Goal: Task Accomplishment & Management: Manage account settings

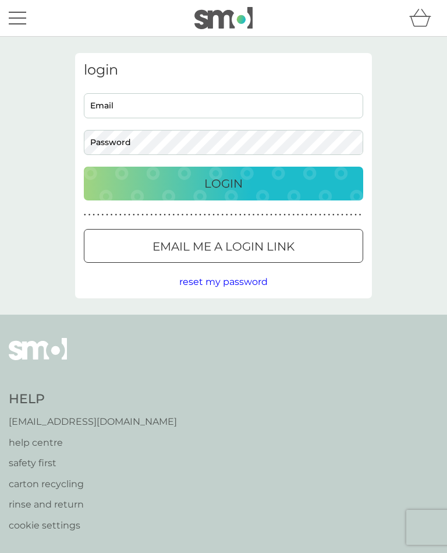
click at [112, 105] on input "Email" at bounding box center [224, 105] width 280 height 25
type input "gillianhutchinson@hotmail.co.uk"
click at [224, 183] on button "Login" at bounding box center [224, 184] width 280 height 34
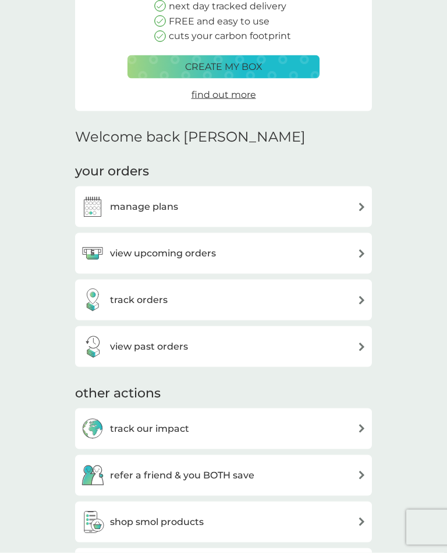
scroll to position [171, 0]
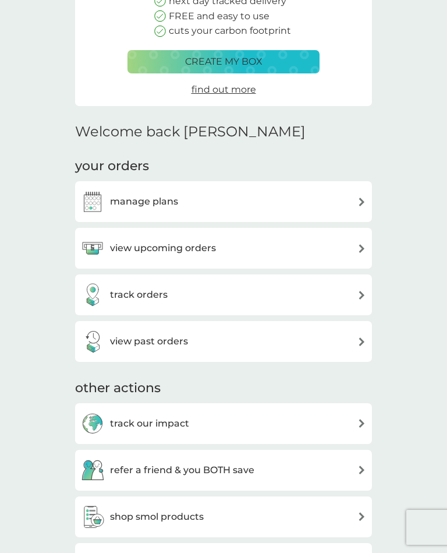
click at [364, 244] on img at bounding box center [362, 248] width 9 height 9
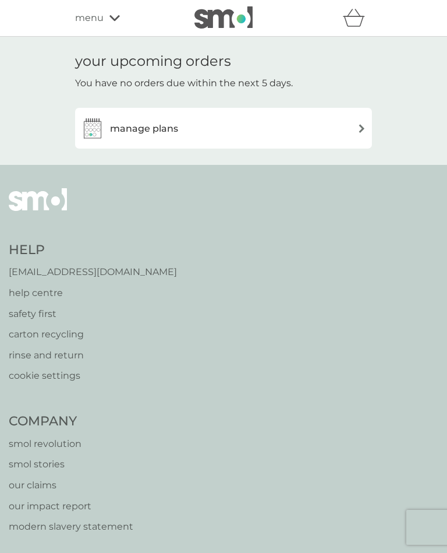
click at [365, 130] on img at bounding box center [362, 128] width 9 height 9
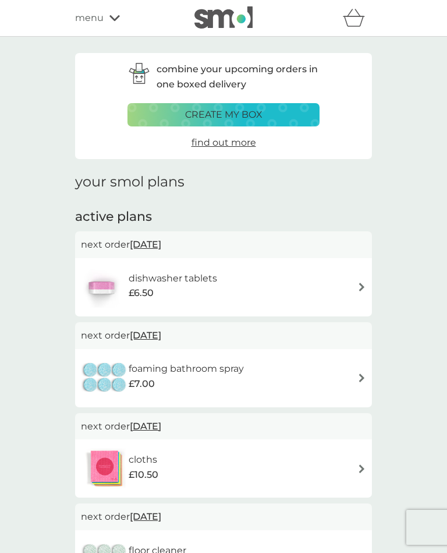
click at [365, 129] on div "combine your upcoming orders in one boxed delivery create my box find out more" at bounding box center [223, 106] width 297 height 106
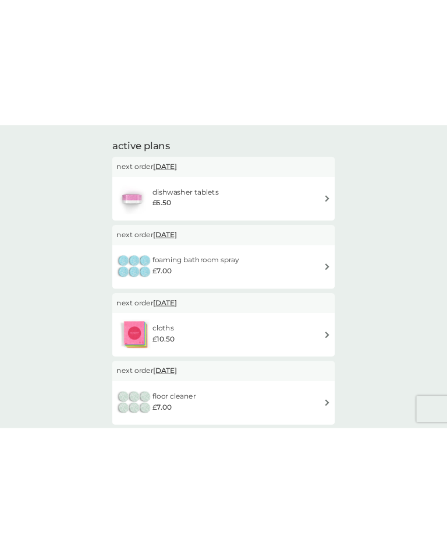
scroll to position [114, 0]
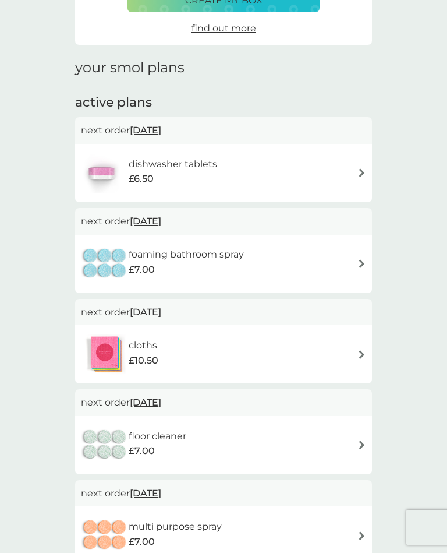
click at [365, 168] on img at bounding box center [362, 172] width 9 height 9
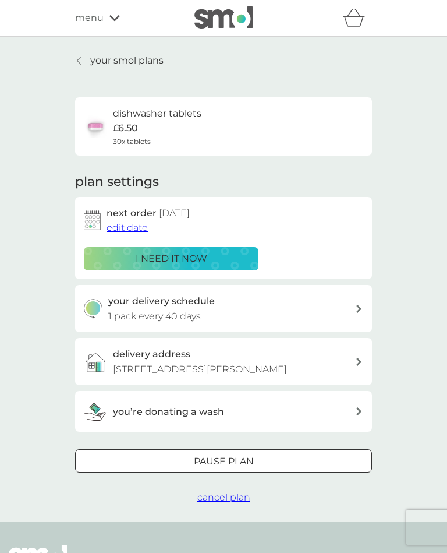
click at [129, 223] on span "edit date" at bounding box center [127, 227] width 41 height 11
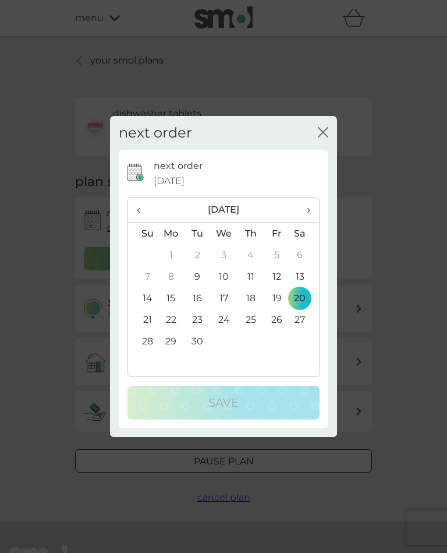
click at [308, 217] on span "›" at bounding box center [305, 209] width 12 height 24
click at [135, 218] on th "‹" at bounding box center [143, 209] width 30 height 25
click at [316, 214] on th "›" at bounding box center [304, 209] width 29 height 25
click at [170, 285] on td "6" at bounding box center [171, 277] width 27 height 22
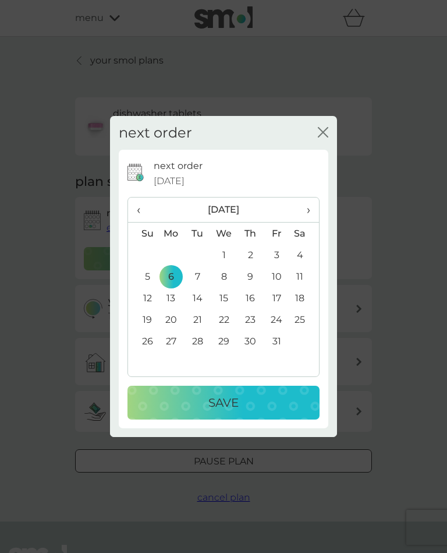
click at [273, 412] on div "Save" at bounding box center [223, 402] width 169 height 19
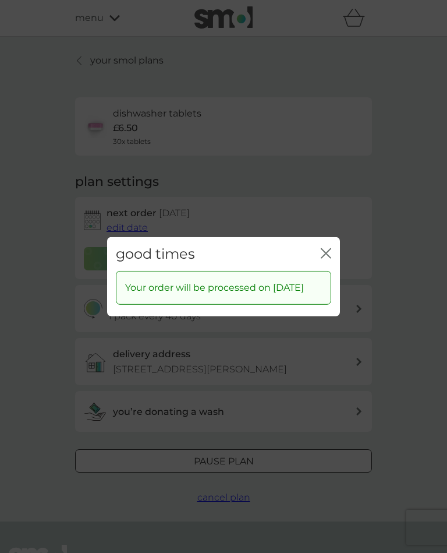
click at [329, 258] on icon "close" at bounding box center [326, 253] width 10 height 10
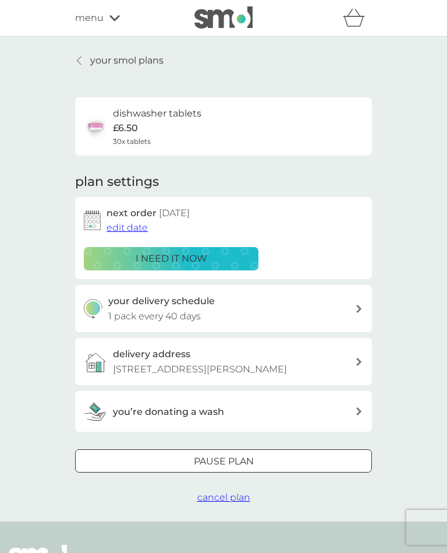
click at [83, 50] on div "your smol plans dishwasher tablets £6.50 30x tablets plan settings next order […" at bounding box center [223, 279] width 447 height 485
click at [81, 58] on icon at bounding box center [79, 60] width 5 height 9
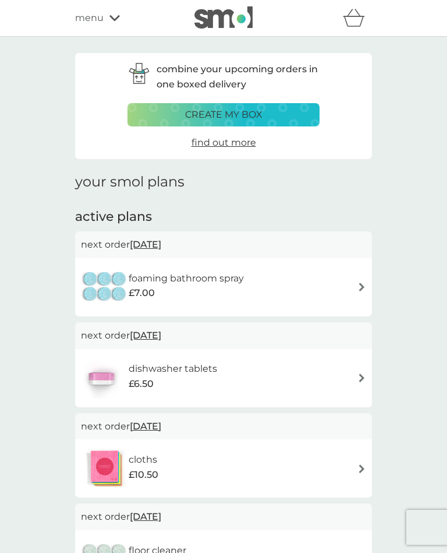
click at [365, 284] on img at bounding box center [362, 287] width 9 height 9
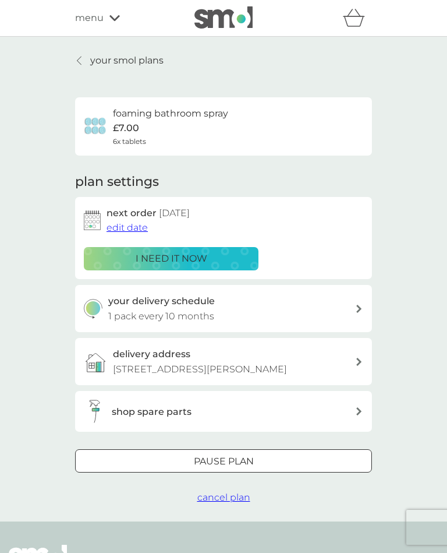
click at [125, 223] on span "edit date" at bounding box center [127, 227] width 41 height 11
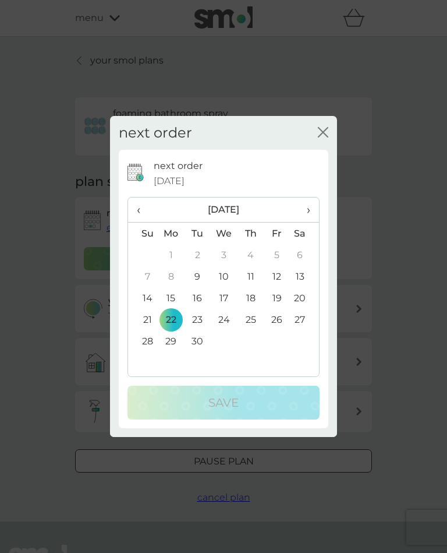
click at [312, 223] on th "›" at bounding box center [304, 209] width 29 height 25
click at [175, 282] on td "6" at bounding box center [171, 277] width 27 height 22
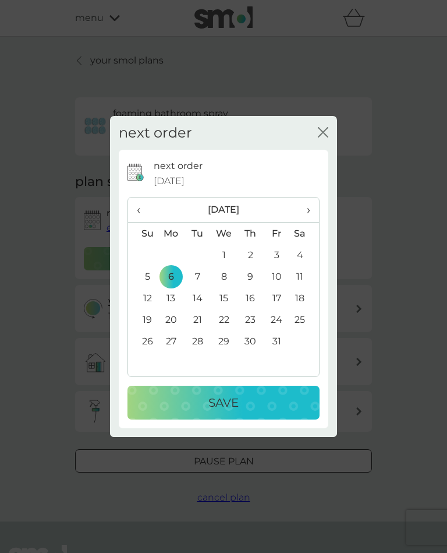
click at [278, 412] on div "Save" at bounding box center [223, 402] width 169 height 19
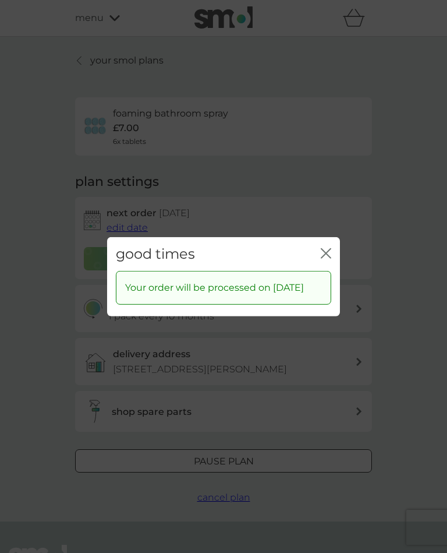
click at [327, 255] on icon "close" at bounding box center [328, 252] width 5 height 9
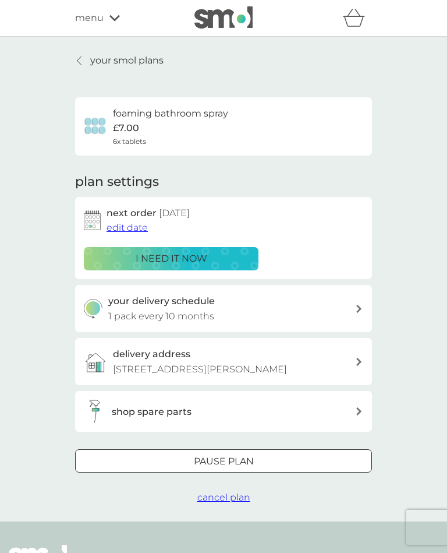
click at [89, 60] on link "your smol plans" at bounding box center [119, 60] width 89 height 15
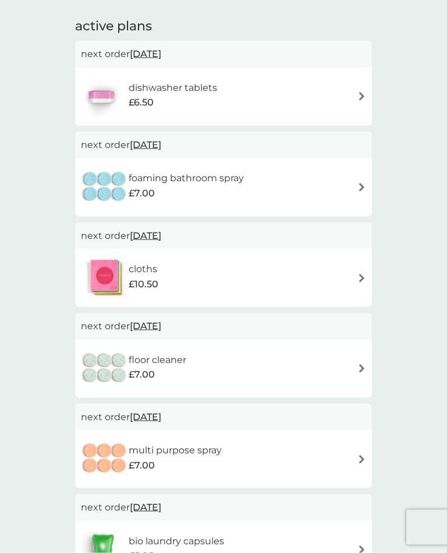
scroll to position [191, 0]
click at [360, 273] on img at bounding box center [362, 277] width 9 height 9
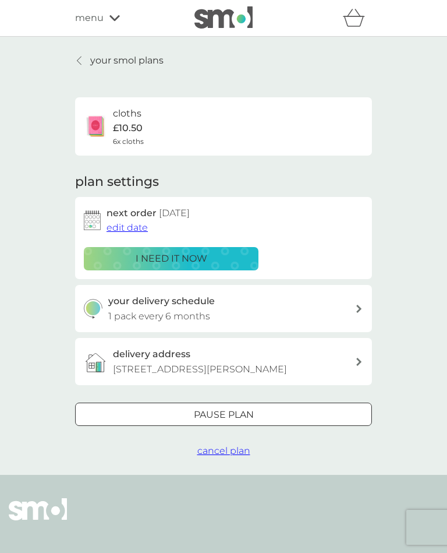
click at [122, 225] on span "edit date" at bounding box center [127, 227] width 41 height 11
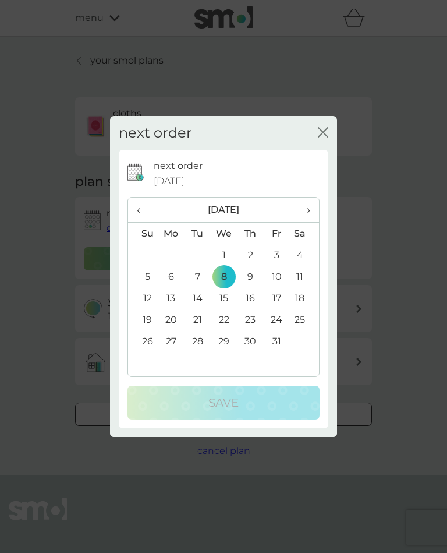
click at [168, 284] on td "6" at bounding box center [171, 277] width 27 height 22
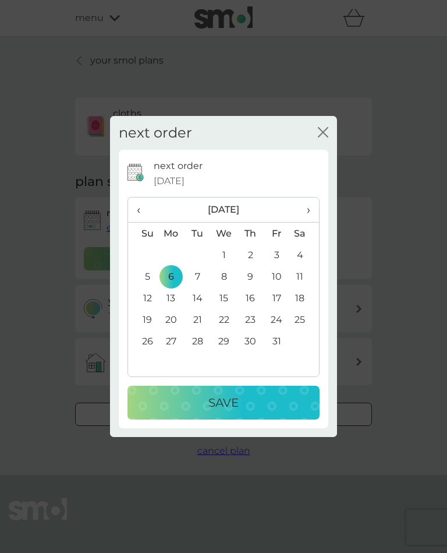
click at [273, 408] on div "Save" at bounding box center [223, 402] width 169 height 19
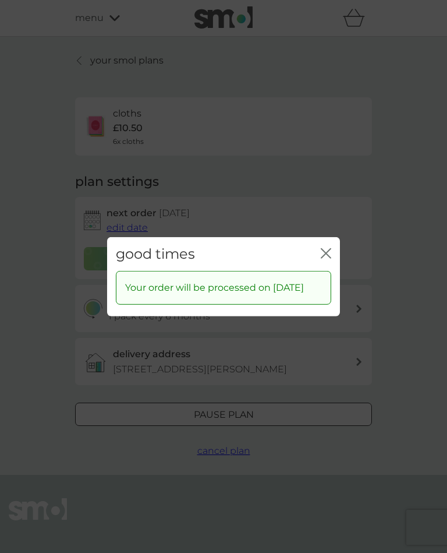
click at [327, 255] on icon "close" at bounding box center [328, 252] width 5 height 9
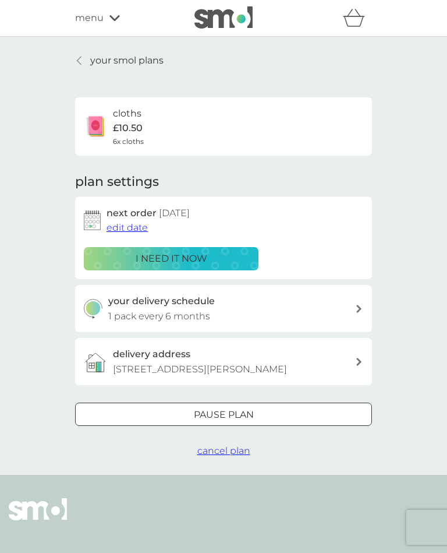
click at [84, 62] on div at bounding box center [80, 60] width 8 height 9
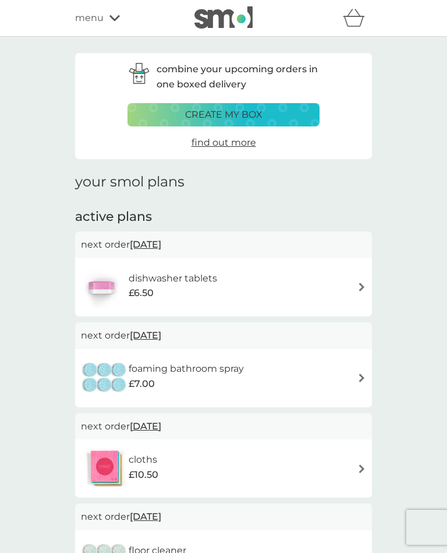
click at [119, 16] on icon at bounding box center [115, 18] width 10 height 7
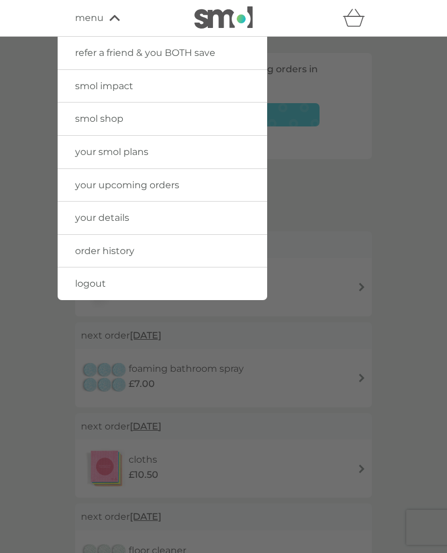
click at [98, 288] on link "logout" at bounding box center [163, 283] width 210 height 33
